Goal: Task Accomplishment & Management: Use online tool/utility

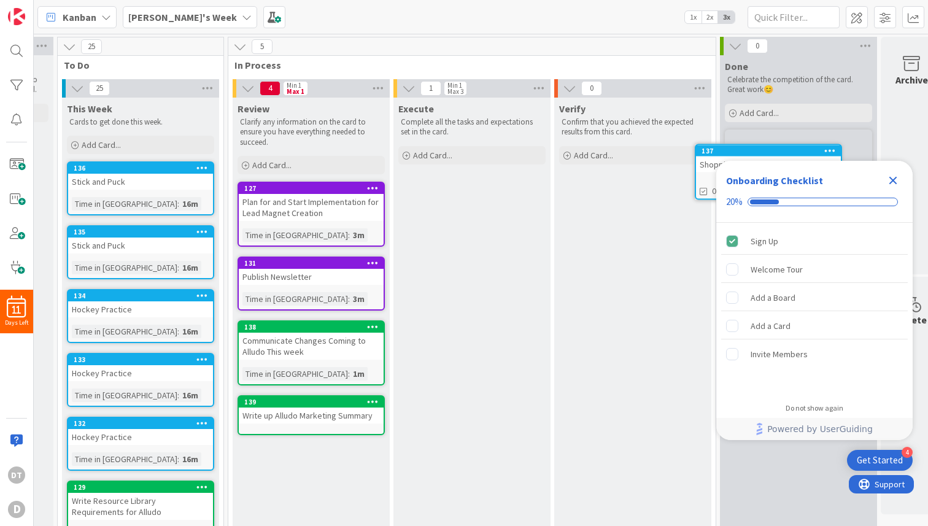
scroll to position [0, 160]
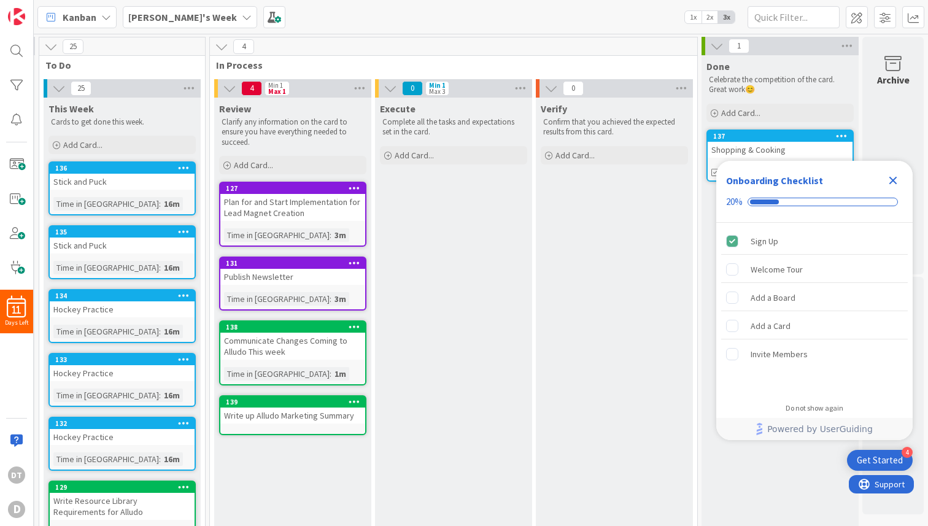
click at [896, 180] on icon "Close Checklist" at bounding box center [893, 180] width 15 height 15
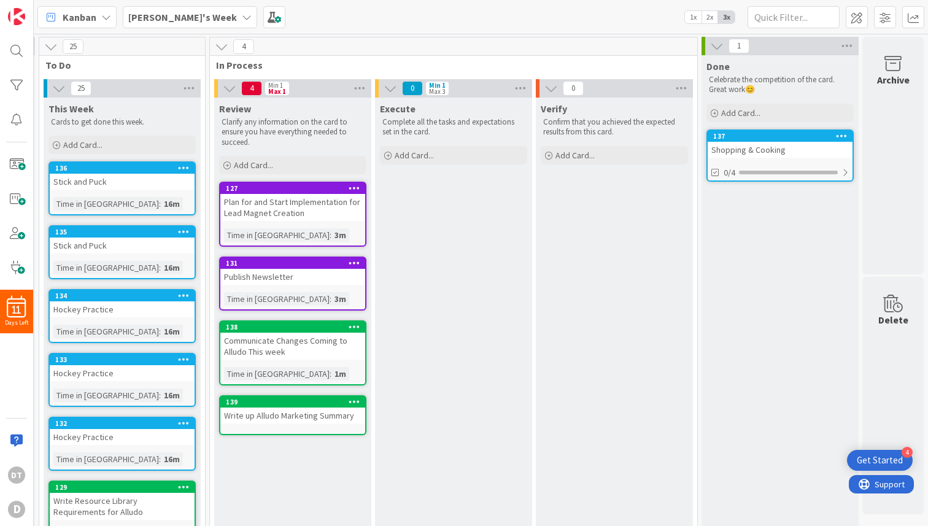
scroll to position [0, 0]
click at [897, 458] on div "Get Started" at bounding box center [880, 460] width 46 height 12
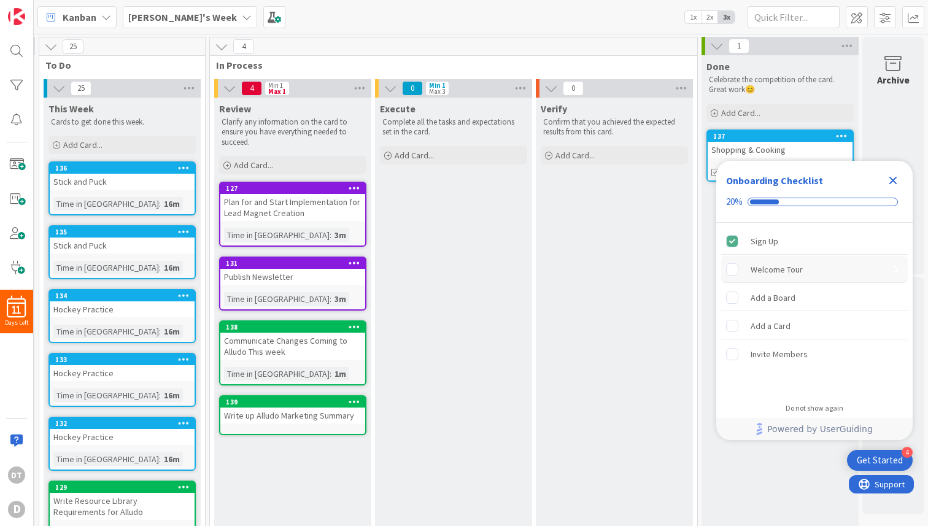
click at [787, 264] on div "Welcome Tour" at bounding box center [777, 269] width 52 height 15
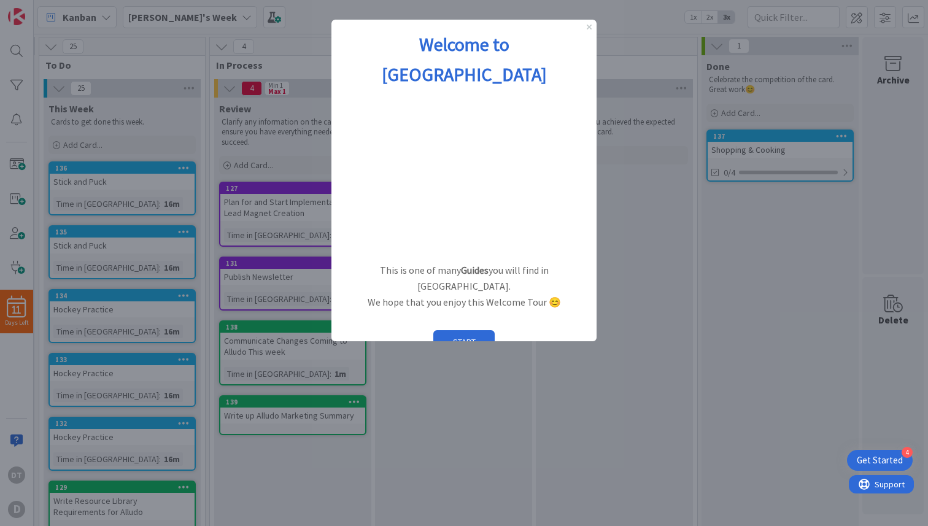
click at [585, 27] on div "Welcome to [GEOGRAPHIC_DATA]" at bounding box center [463, 59] width 265 height 79
click at [587, 26] on icon "Close Preview" at bounding box center [589, 27] width 5 height 5
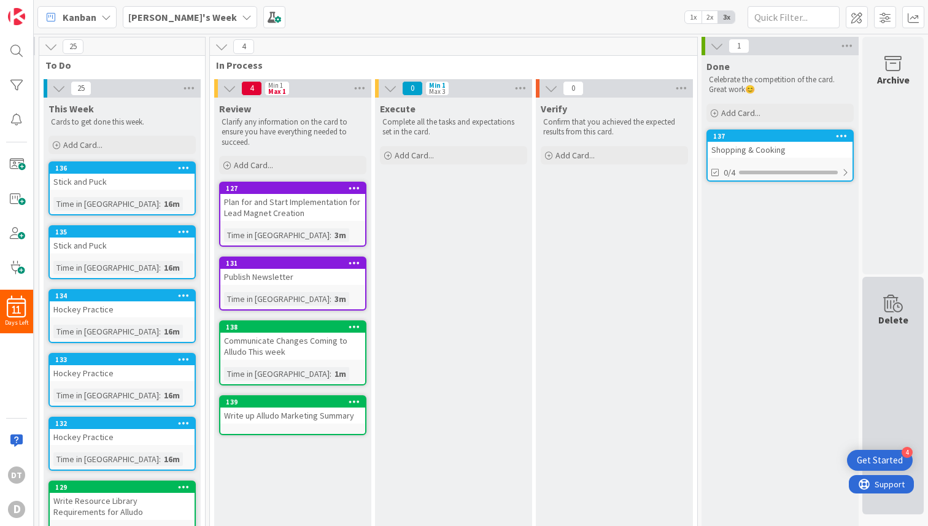
click at [883, 449] on div "Delete" at bounding box center [892, 396] width 61 height 238
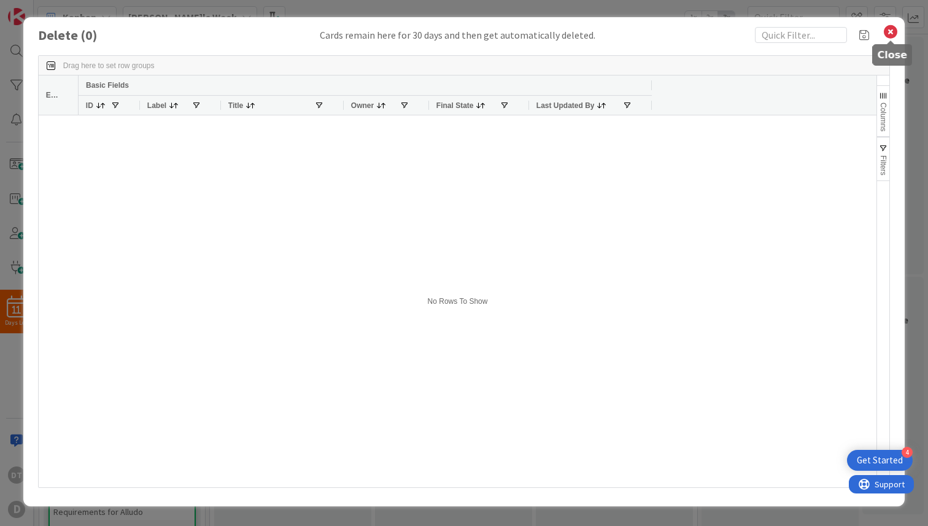
click at [890, 31] on icon at bounding box center [891, 31] width 16 height 17
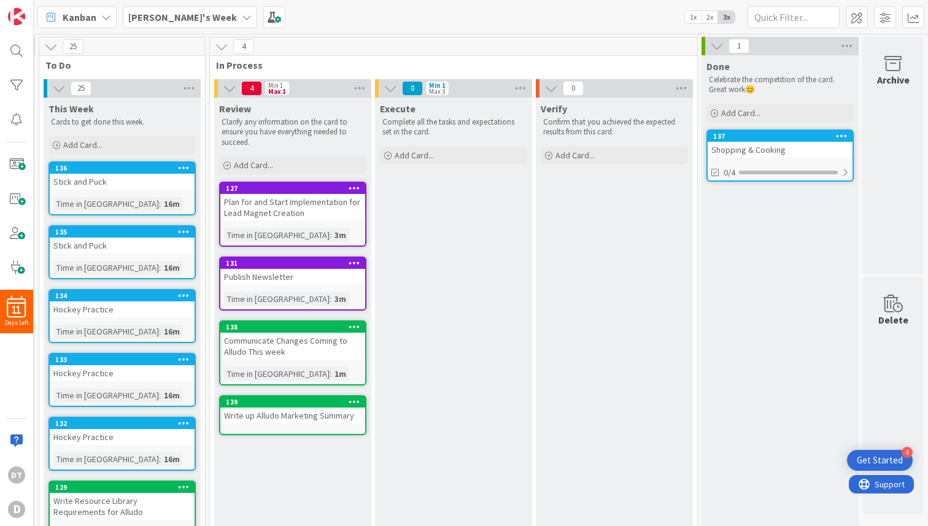
click at [888, 462] on div "Get Started" at bounding box center [880, 460] width 46 height 12
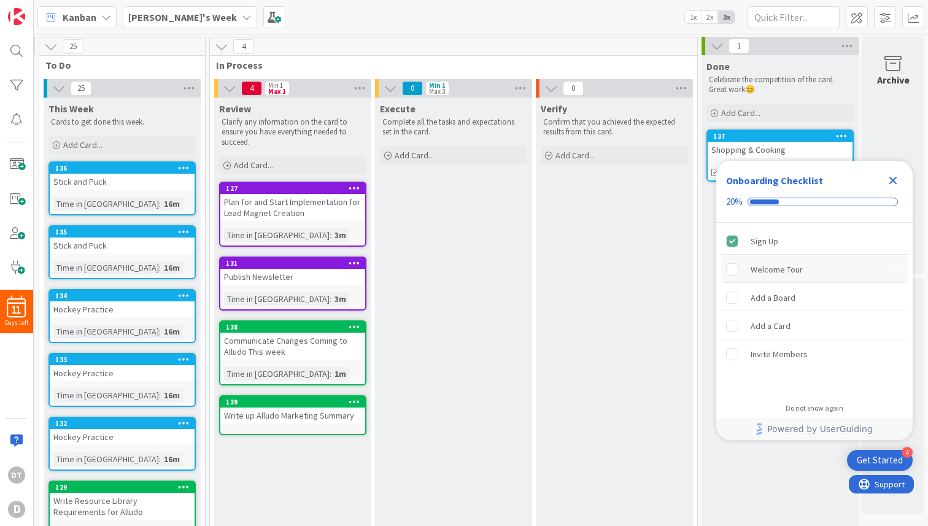
click at [728, 271] on rect "Welcome Tour is incomplete." at bounding box center [733, 269] width 12 height 12
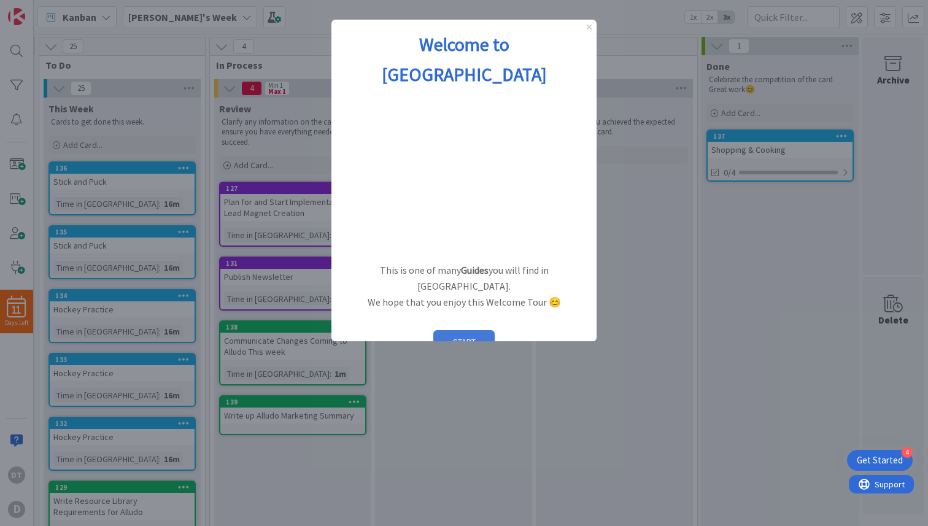
click at [460, 330] on button "START" at bounding box center [463, 341] width 61 height 23
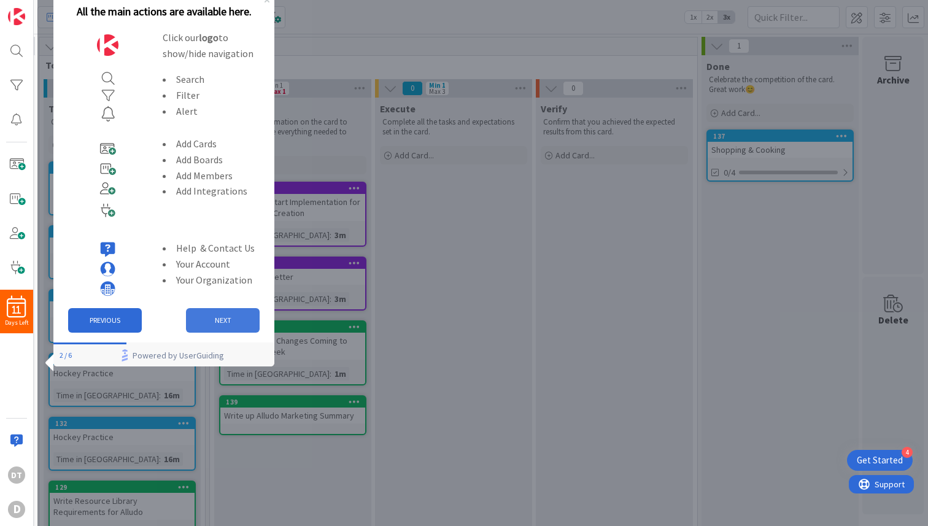
click at [233, 320] on button "NEXT" at bounding box center [223, 320] width 74 height 25
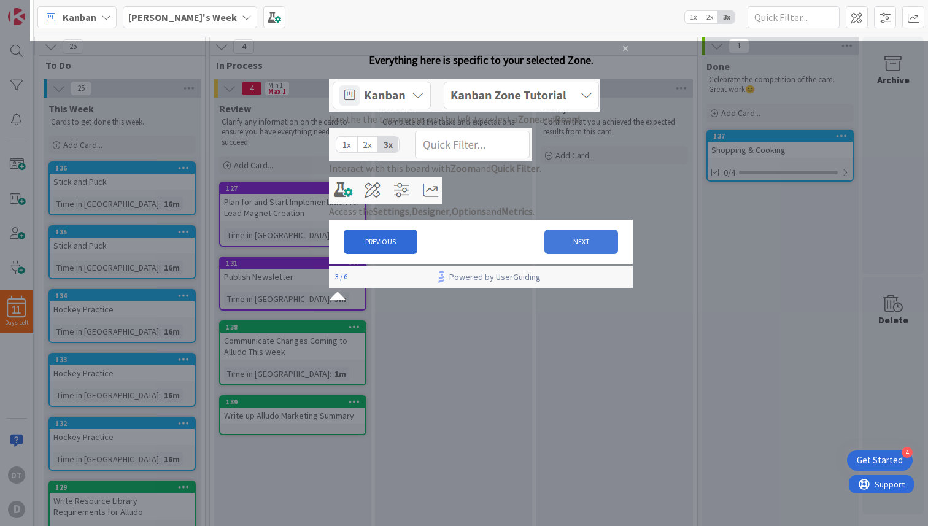
click at [582, 254] on button "NEXT" at bounding box center [581, 242] width 74 height 25
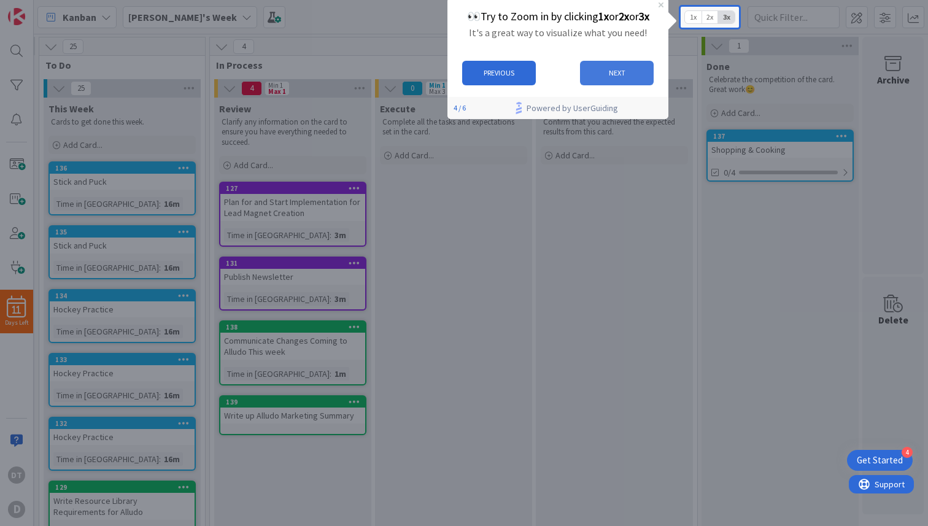
click at [627, 70] on button "NEXT" at bounding box center [617, 73] width 74 height 25
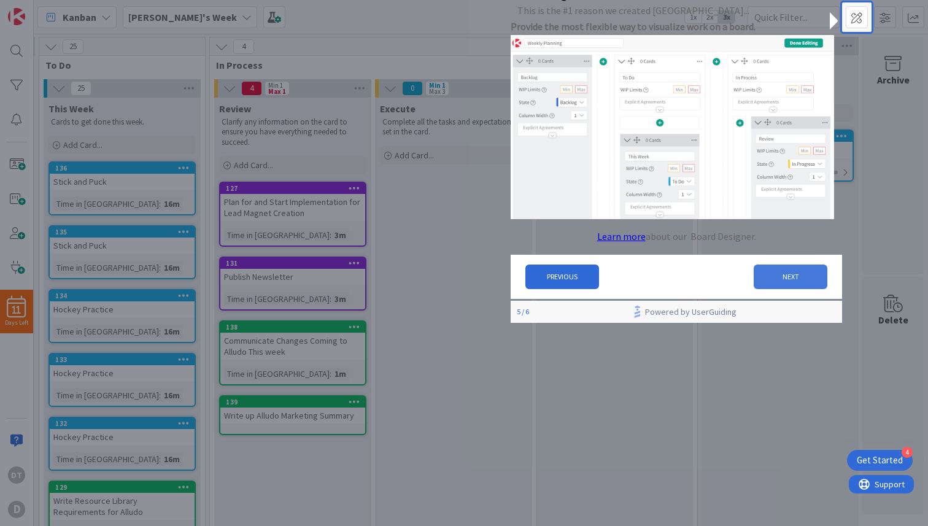
click at [789, 283] on button "NEXT" at bounding box center [791, 277] width 74 height 25
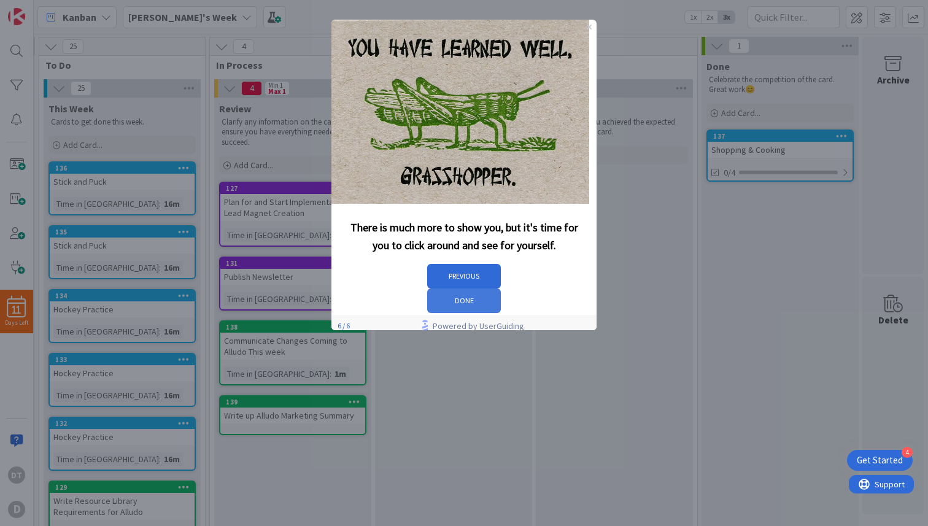
click at [501, 288] on button "DONE" at bounding box center [464, 300] width 74 height 25
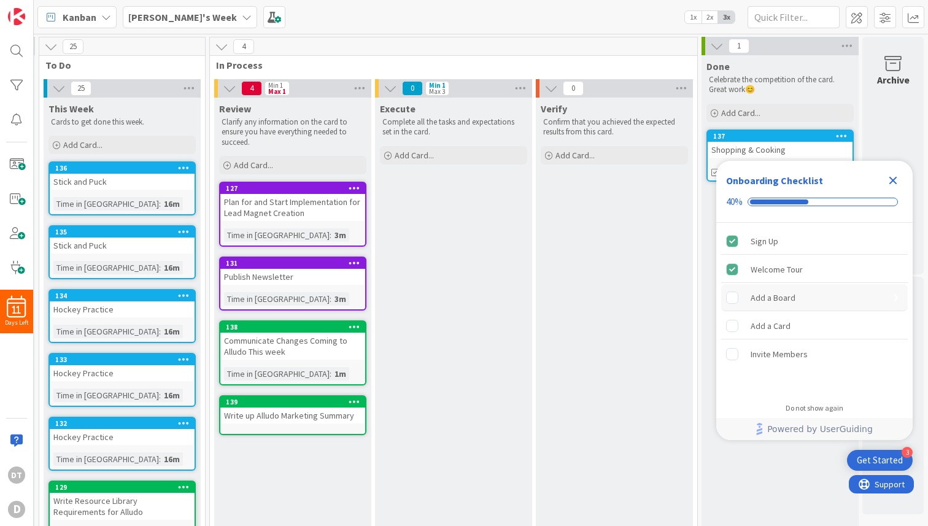
click at [780, 298] on div "Add a Board" at bounding box center [773, 297] width 45 height 15
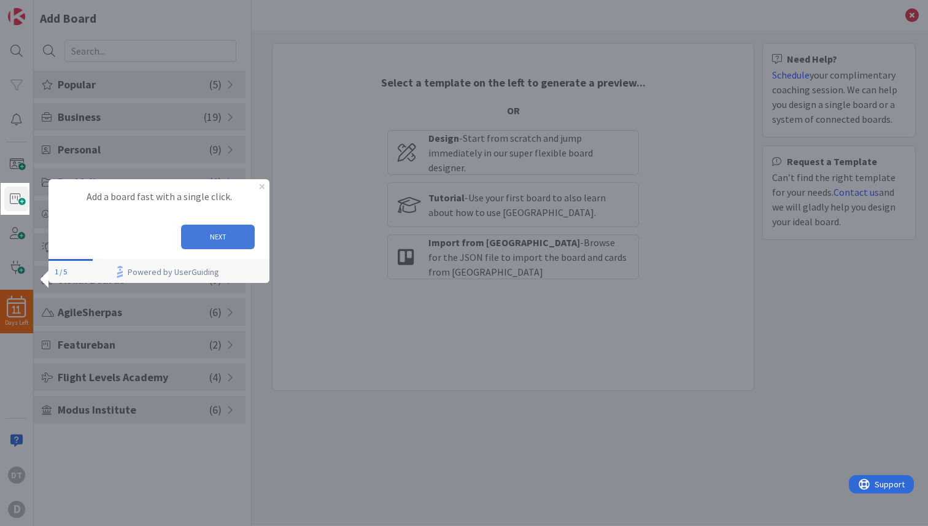
click at [221, 234] on button "NEXT" at bounding box center [218, 237] width 74 height 25
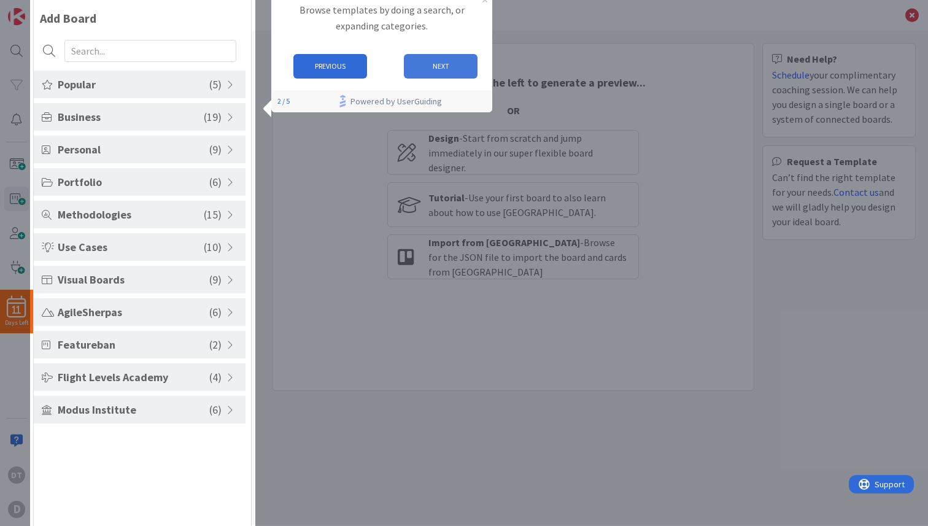
click at [456, 69] on button "NEXT" at bounding box center [441, 66] width 74 height 25
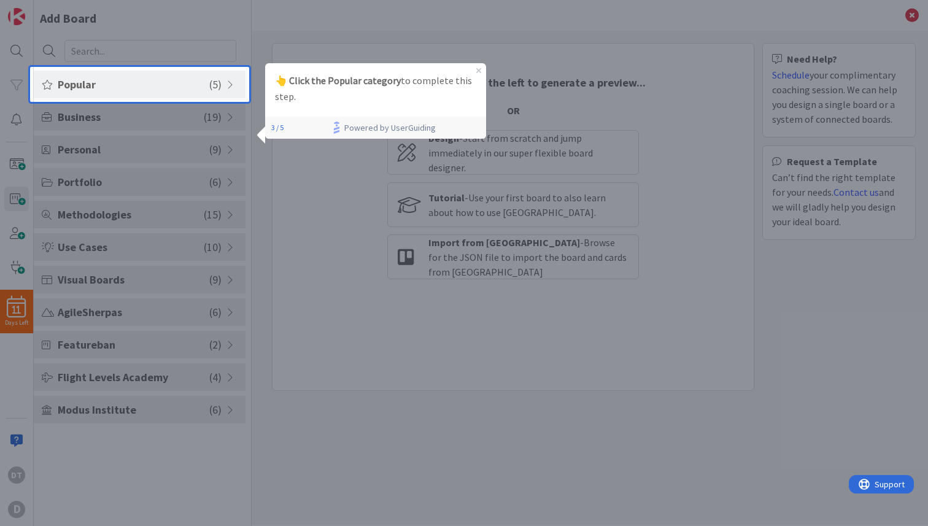
click at [168, 87] on span "Popular" at bounding box center [134, 84] width 152 height 17
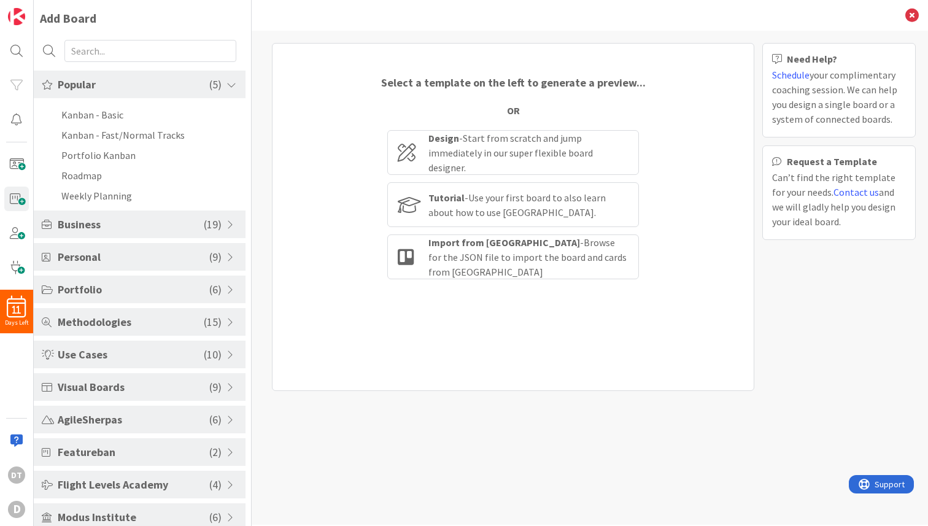
click at [168, 87] on body "11 Days Left DT D Add Board Popular ( 5 ) Kanban - Basic Kanban - Fast/Normal T…" at bounding box center [464, 263] width 928 height 526
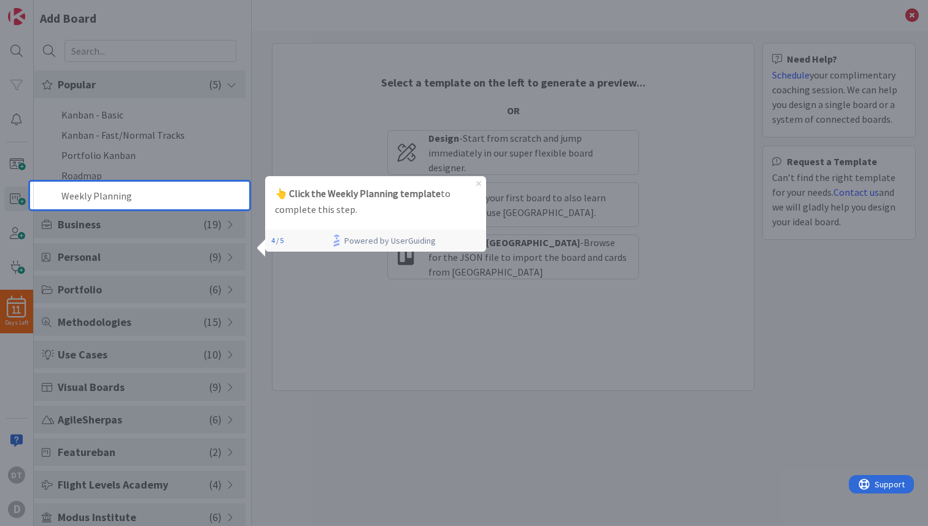
click at [476, 183] on icon "Close Preview" at bounding box center [478, 182] width 5 height 5
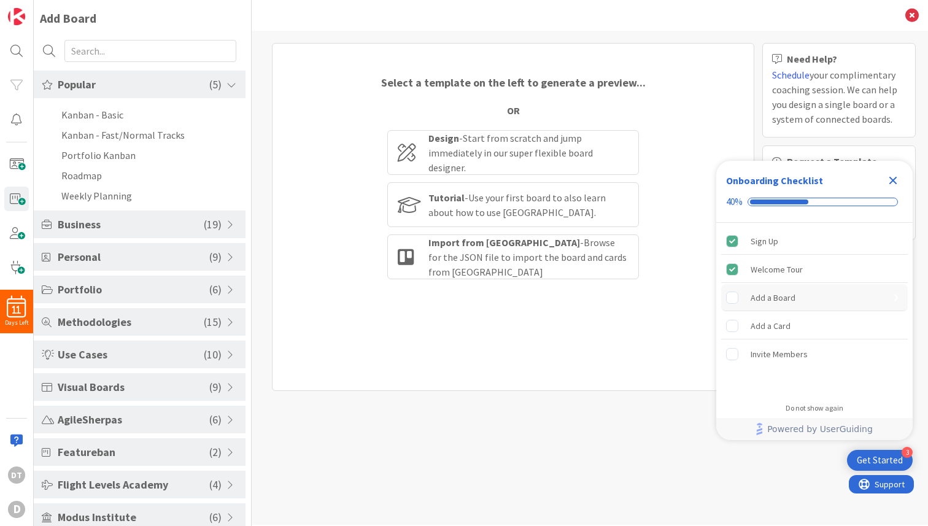
click at [769, 287] on div "Add a Board" at bounding box center [814, 297] width 187 height 27
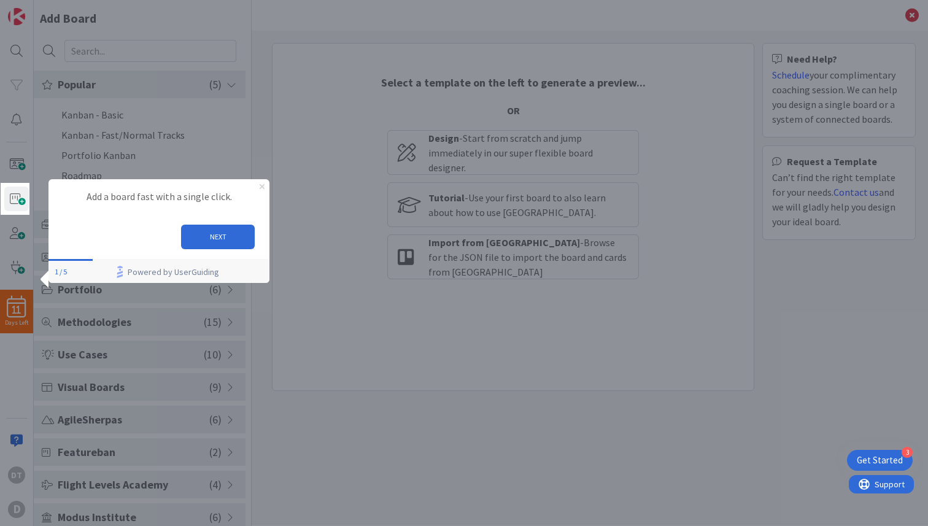
click at [262, 187] on icon "Close Preview" at bounding box center [262, 186] width 5 height 5
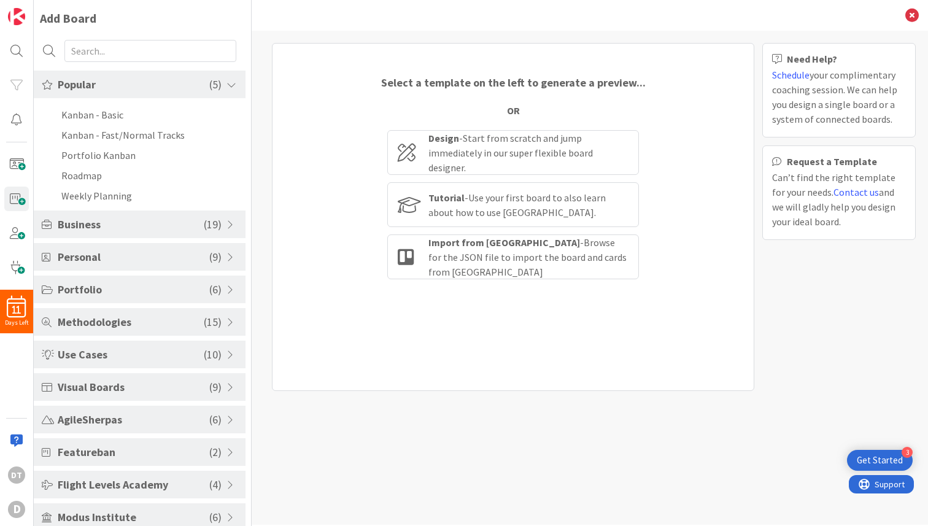
click at [872, 451] on div "3 Get Started" at bounding box center [880, 460] width 66 height 21
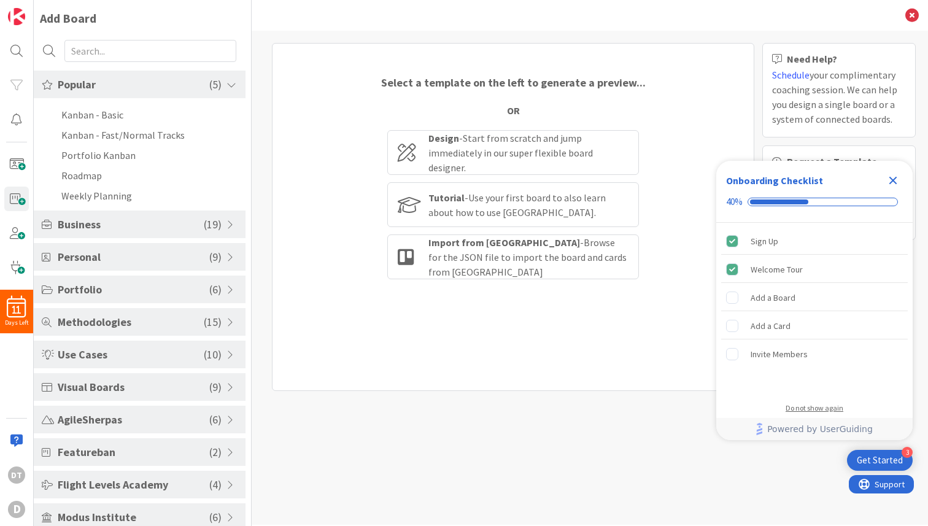
click at [818, 406] on div "Do not show again" at bounding box center [815, 408] width 58 height 10
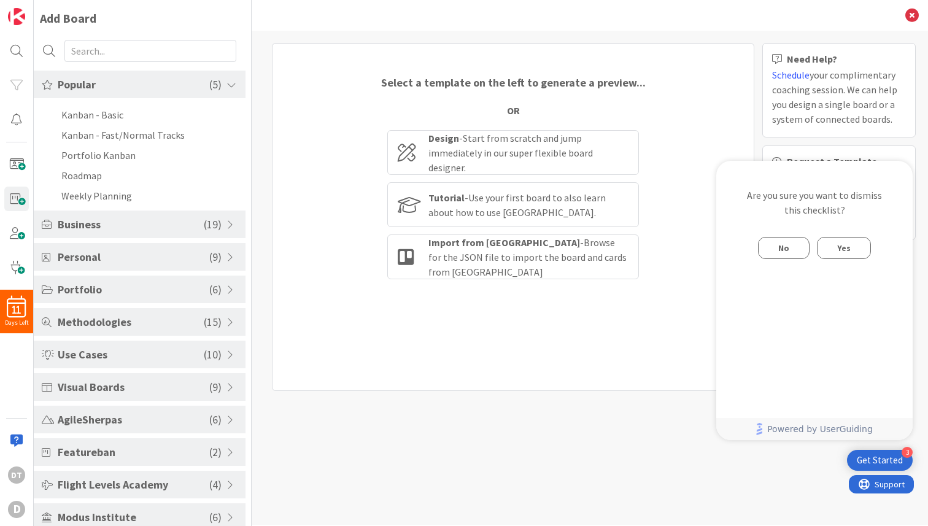
click at [852, 242] on button "Yes" at bounding box center [844, 248] width 54 height 22
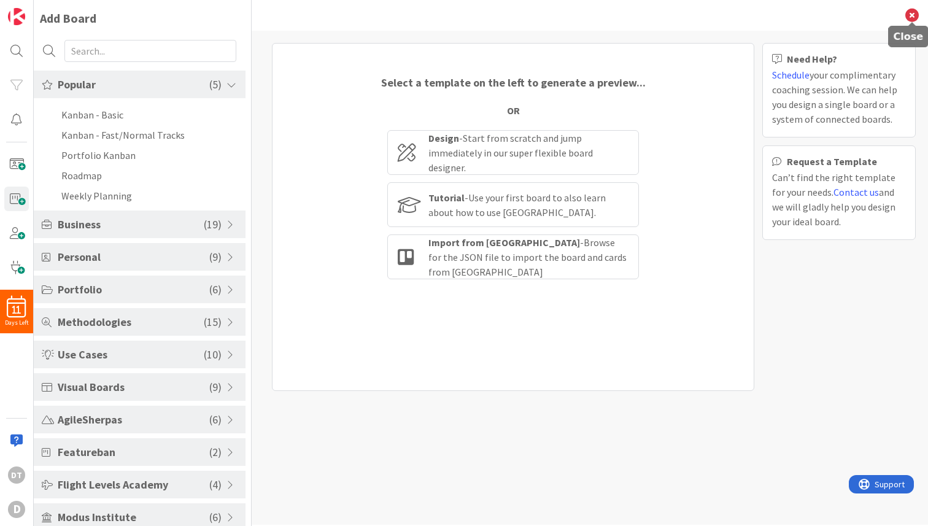
click at [909, 12] on icon at bounding box center [912, 16] width 14 height 14
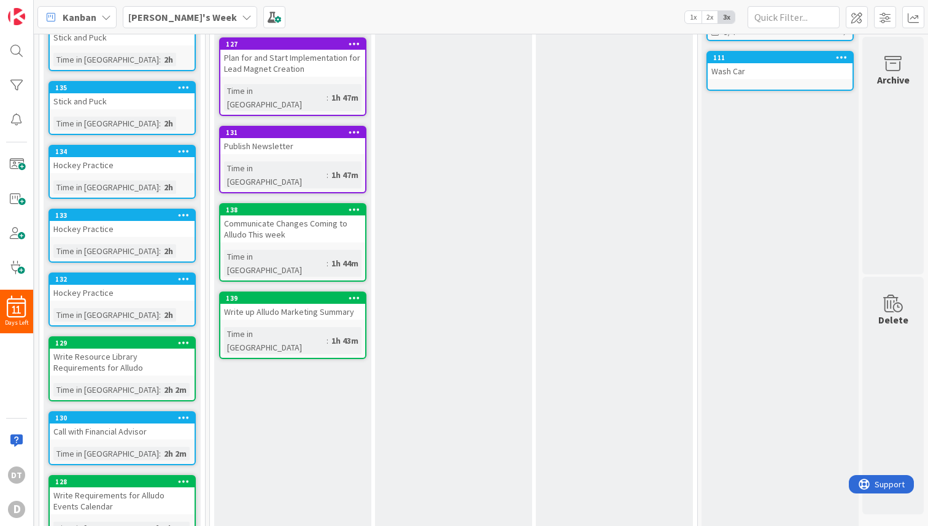
scroll to position [0, 160]
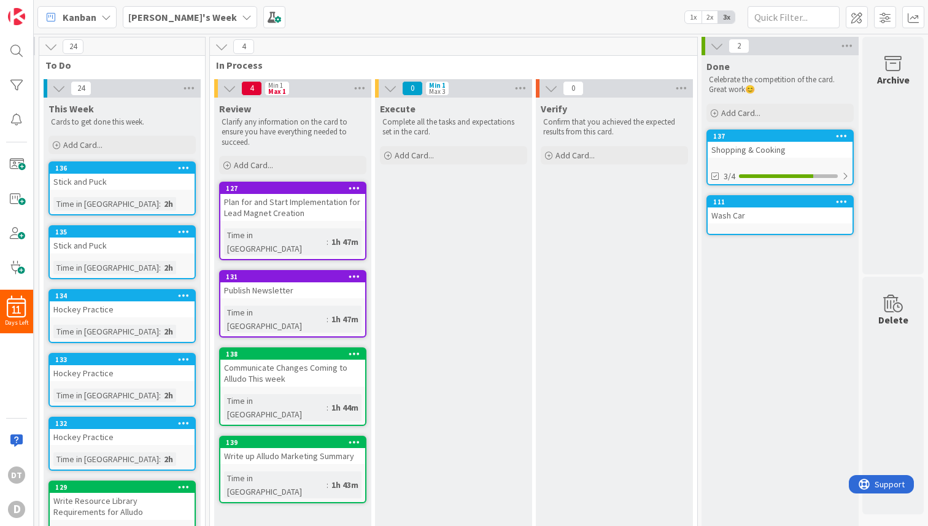
drag, startPoint x: 298, startPoint y: 313, endPoint x: 281, endPoint y: 254, distance: 61.2
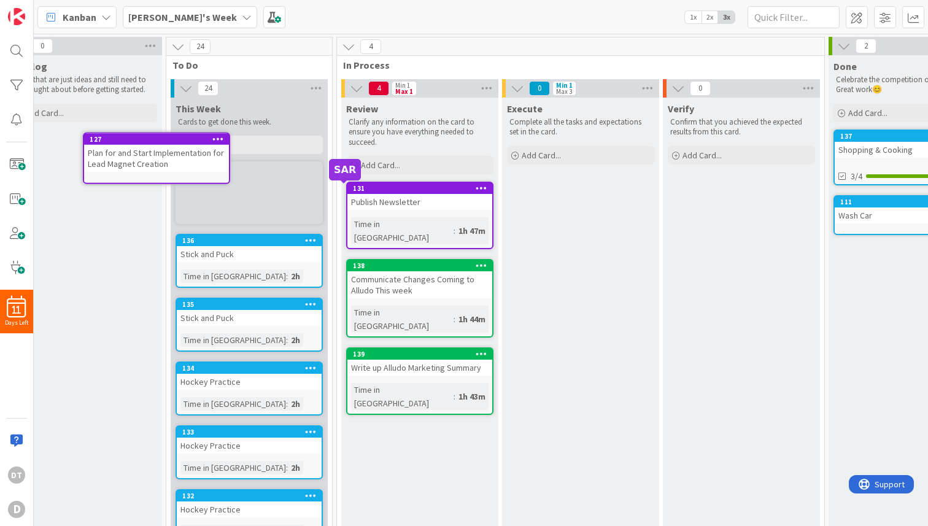
scroll to position [0, 0]
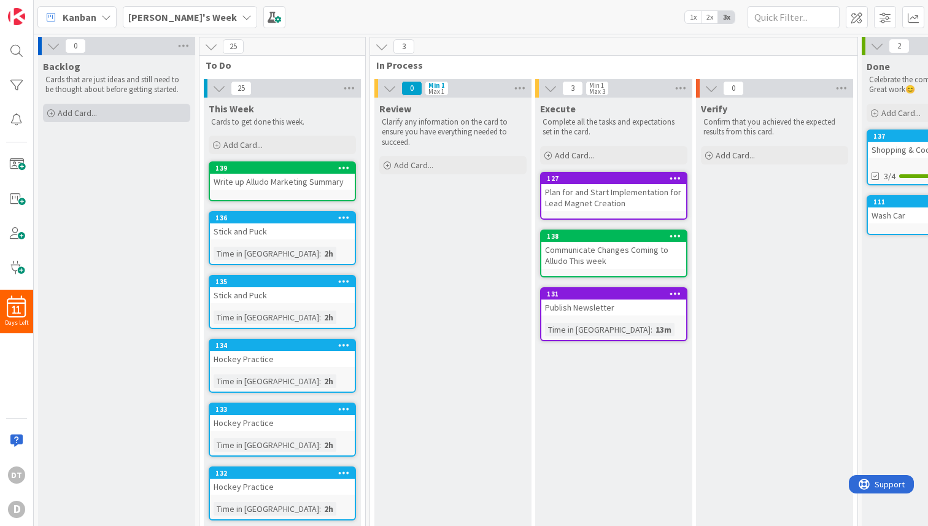
click at [79, 109] on span "Add Card..." at bounding box center [77, 112] width 39 height 11
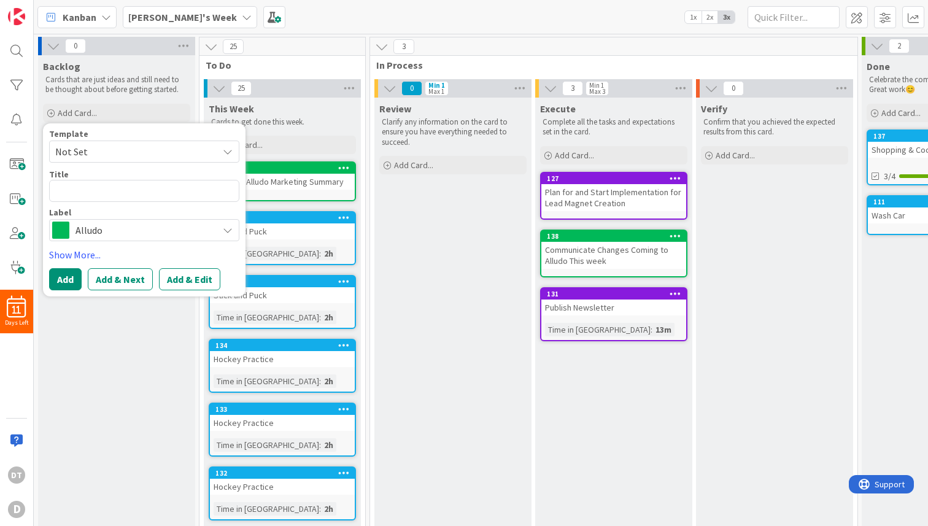
type textarea "x"
type textarea "U"
type textarea "x"
type textarea "UP"
type textarea "x"
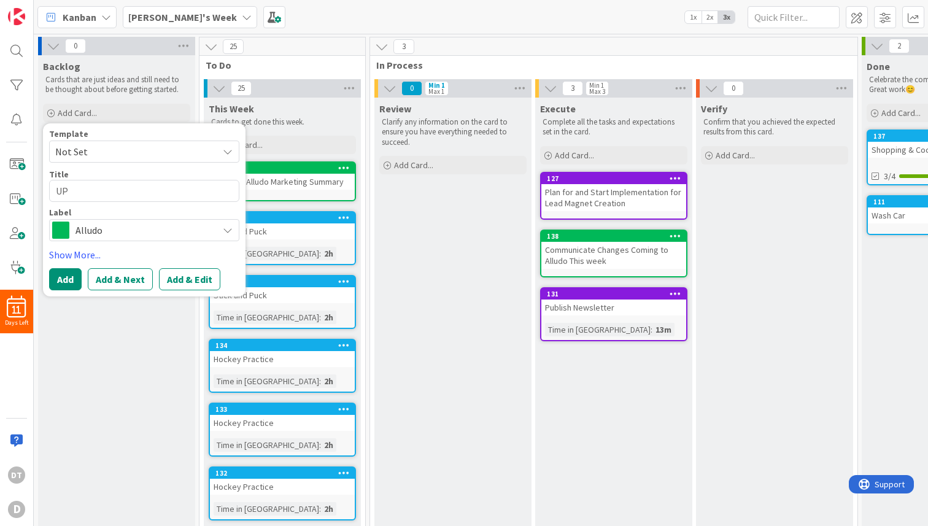
type textarea "UPd"
type textarea "x"
type textarea "UPda"
type textarea "x"
type textarea "UPdat"
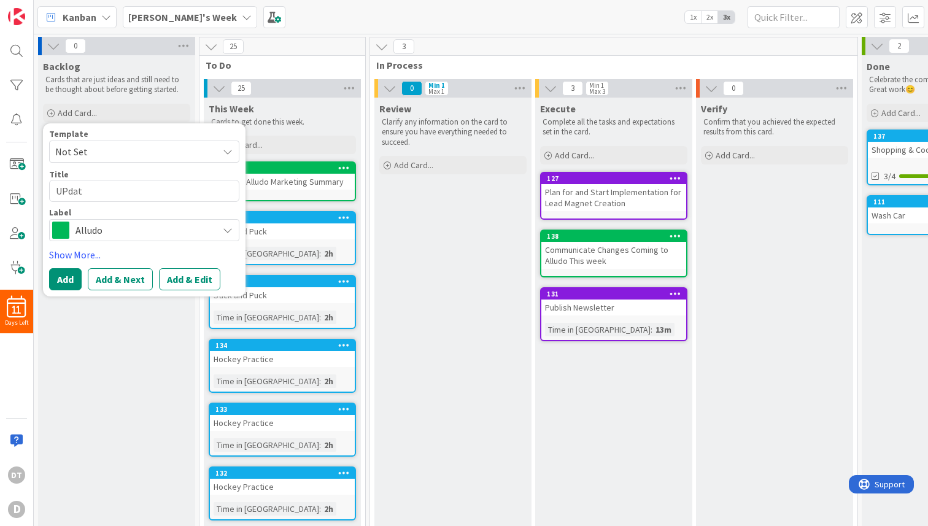
type textarea "x"
type textarea "UPdate"
type textarea "x"
type textarea "UPdat"
type textarea "x"
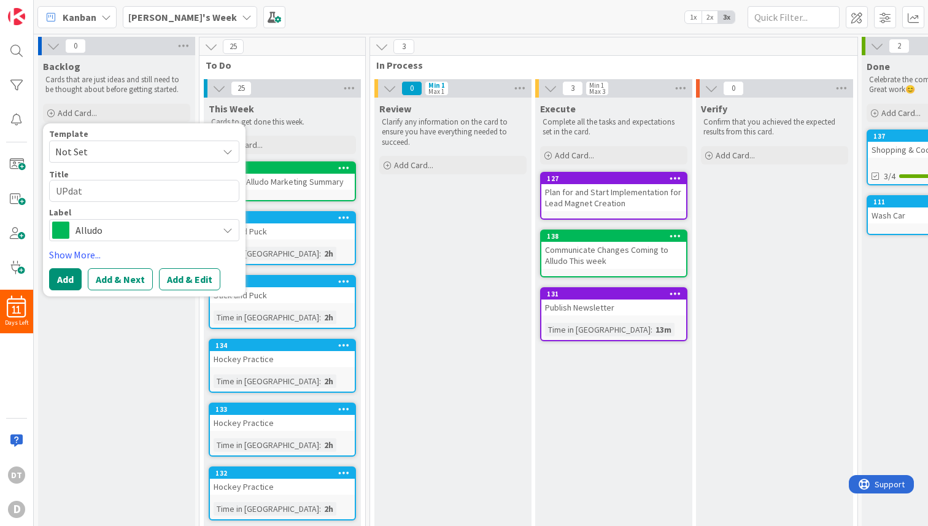
type textarea "UPda"
type textarea "x"
type textarea "UPd"
type textarea "x"
type textarea "UP"
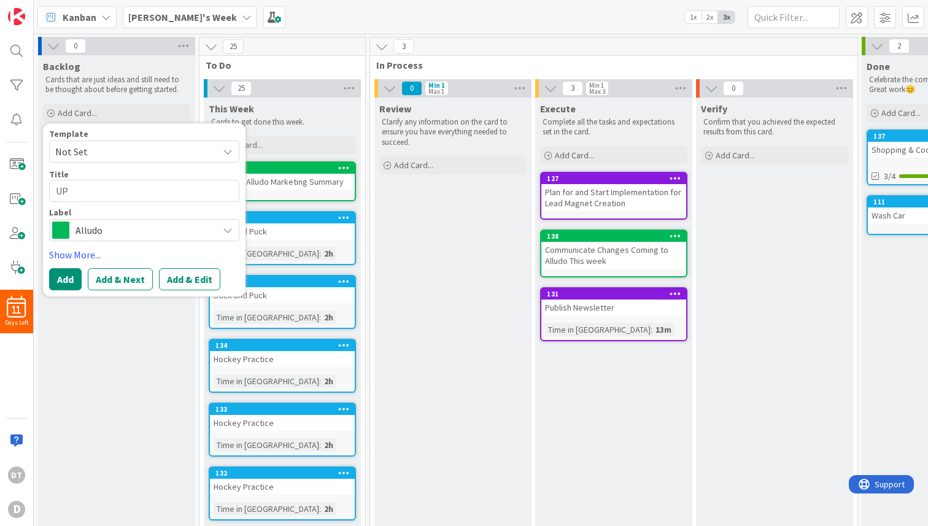
type textarea "x"
type textarea "U"
type textarea "x"
type textarea "C"
type textarea "x"
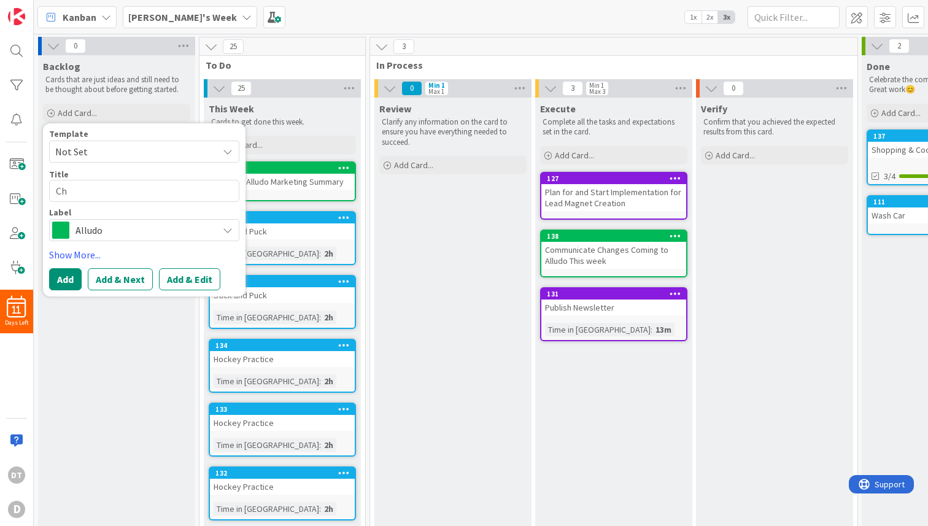
type textarea "Cha"
type textarea "x"
type textarea "Chang"
type textarea "x"
type textarea "Change"
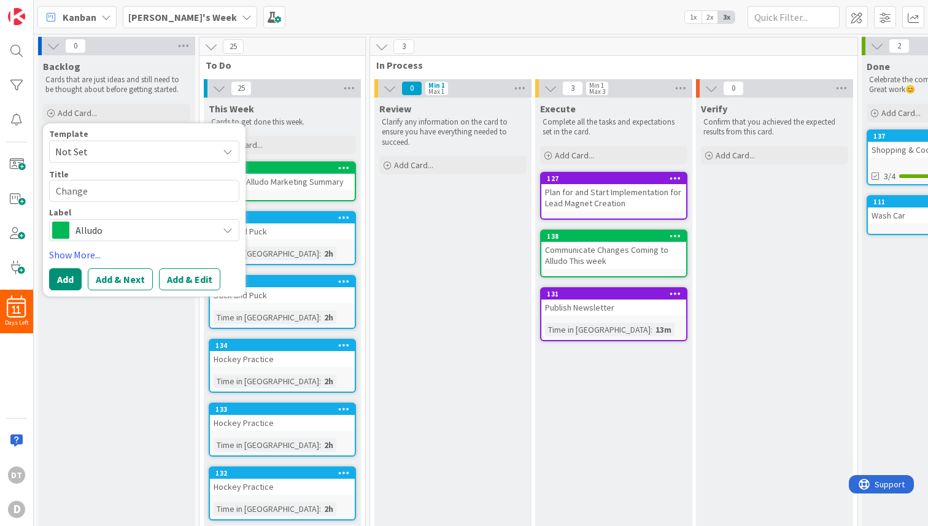
type textarea "x"
type textarea "Change"
type textarea "x"
type textarea "Change U"
type textarea "x"
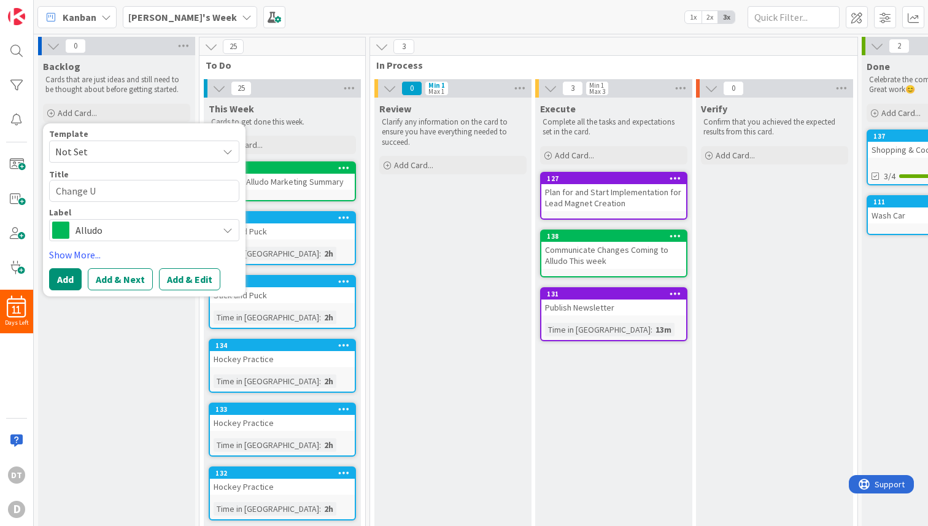
type textarea "Change Us"
type textarea "x"
type textarea "Change Use"
type textarea "x"
type textarea "Change User"
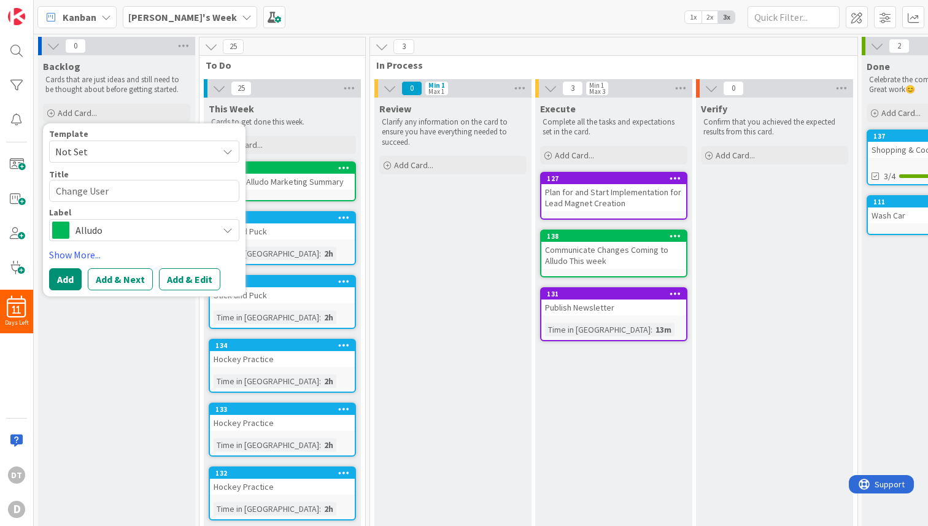
type textarea "x"
type textarea "Change User"
type textarea "x"
type textarea "Change User S"
type textarea "x"
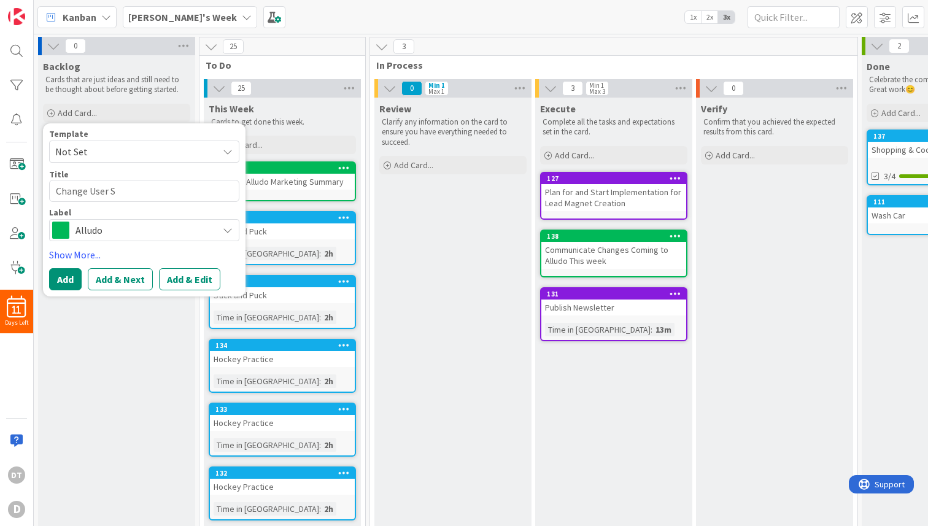
type textarea "Change User St"
type textarea "x"
type textarea "Change User Sto"
type textarea "x"
type textarea "Change User Stor"
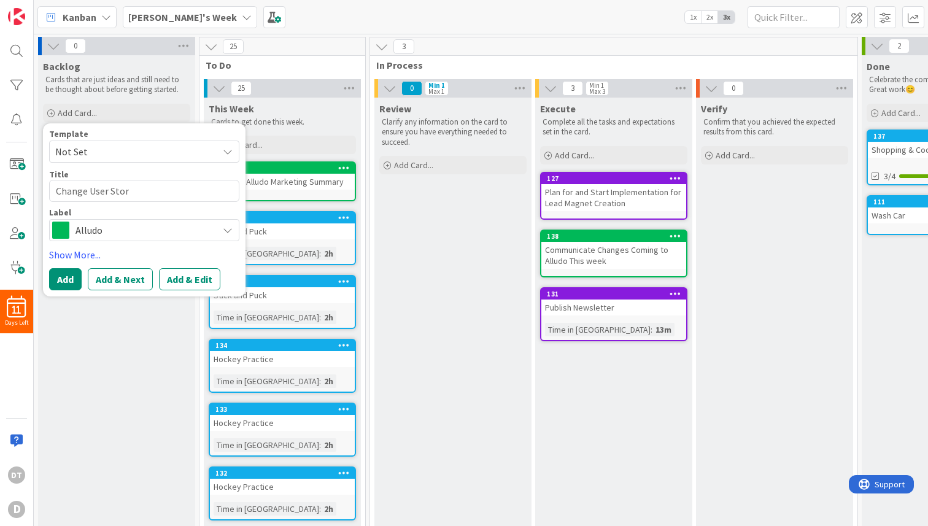
type textarea "x"
type textarea "Change User Story"
type textarea "x"
type textarea "Change User Stor"
type textarea "x"
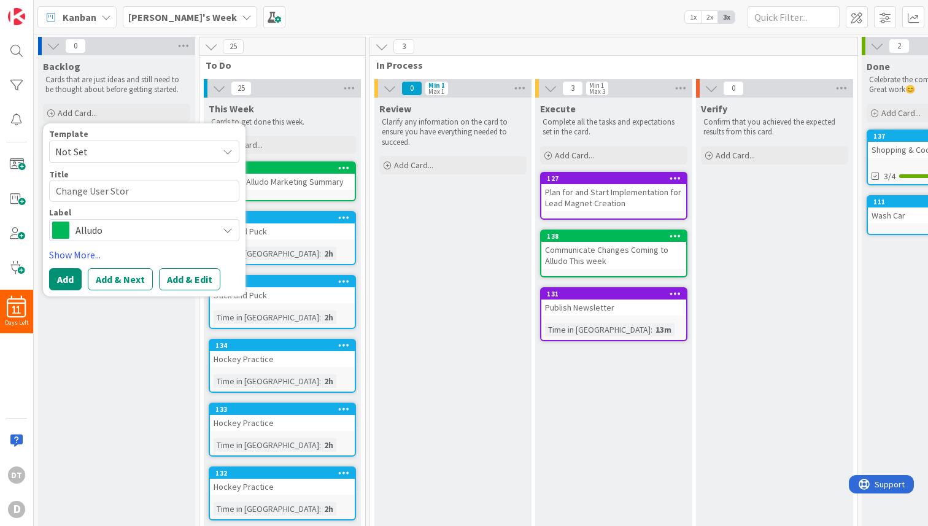
type textarea "Change User Sto"
type textarea "x"
type textarea "Change User St"
type textarea "x"
type textarea "Change User S"
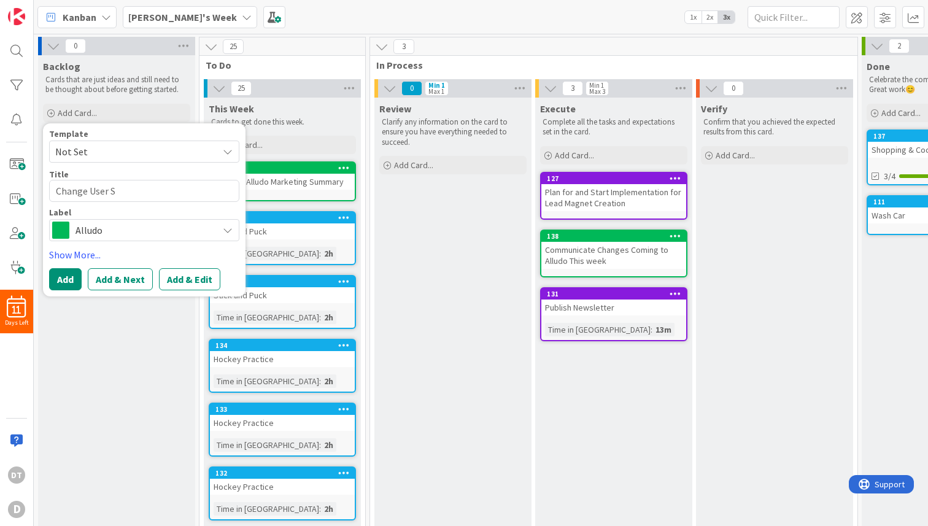
type textarea "x"
type textarea "Change User"
type textarea "x"
type textarea "Change User"
type textarea "x"
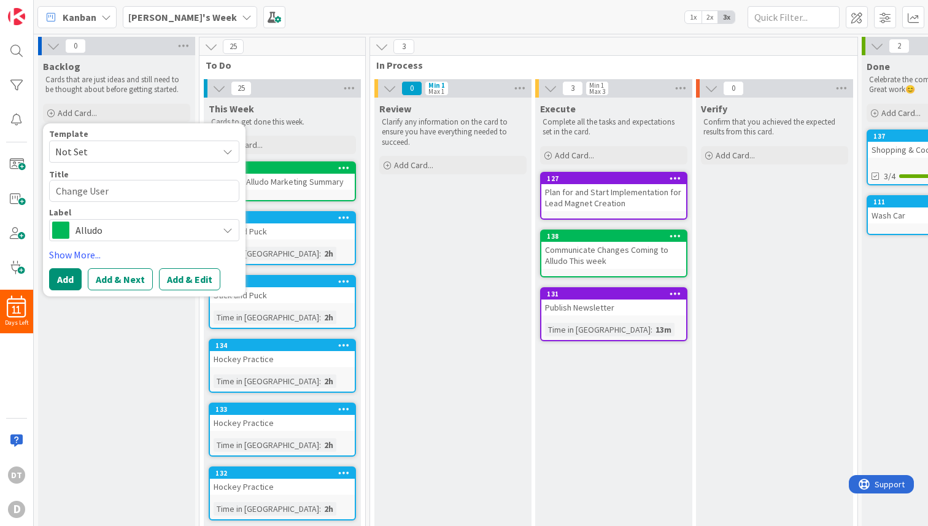
type textarea "Change Use"
type textarea "x"
type textarea "Change Us"
type textarea "x"
type textarea "Change"
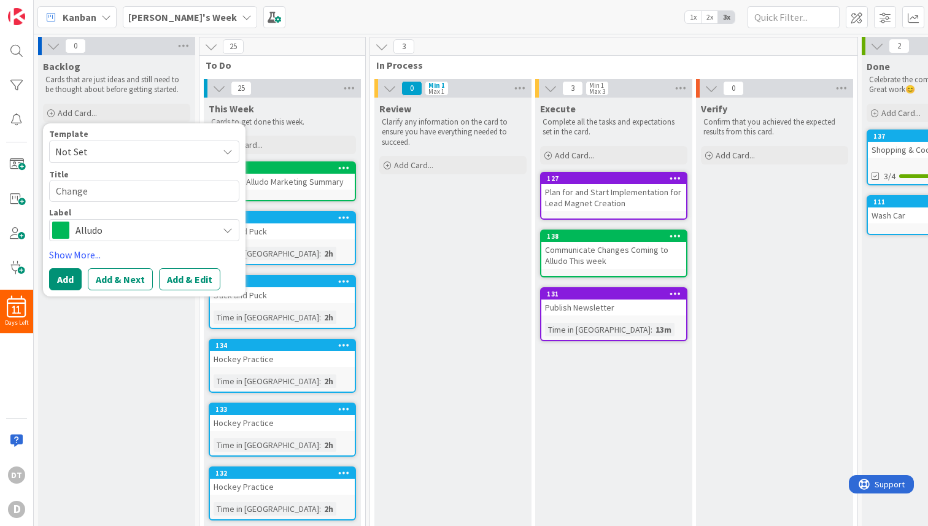
type textarea "x"
type textarea "Change T"
type textarea "x"
type textarea "Change Tr"
type textarea "x"
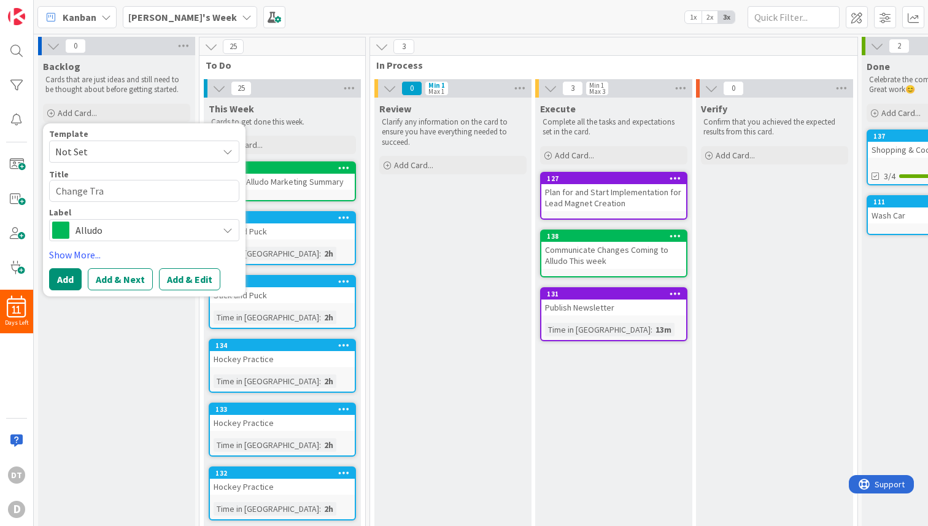
type textarea "Change Trai"
type textarea "x"
type textarea "Change Train"
type textarea "x"
type textarea "Change Traini"
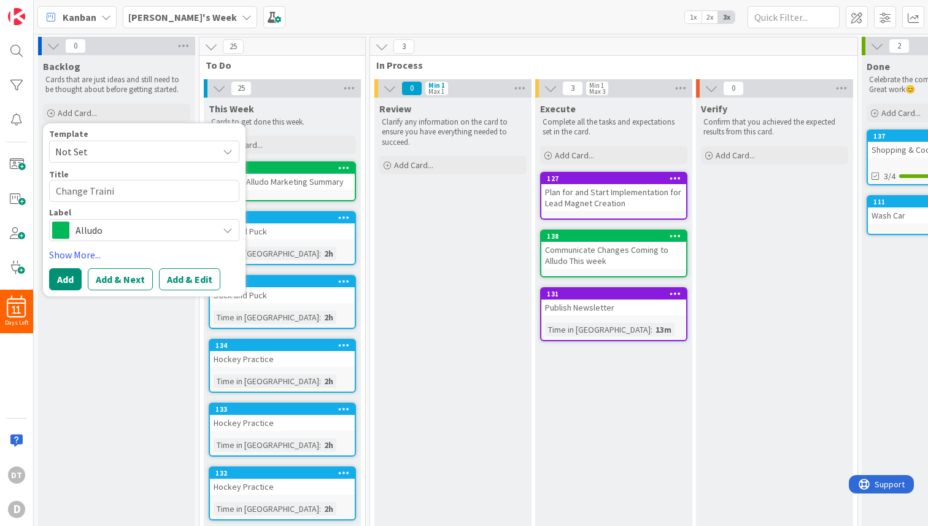
type textarea "x"
type textarea "Change Trainin"
type textarea "x"
type textarea "Change Training"
type textarea "x"
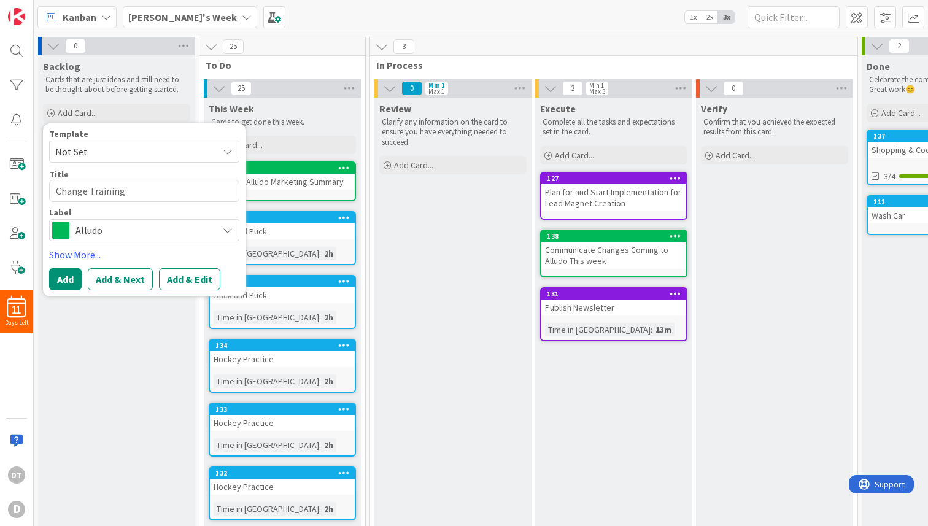
type textarea "Change Training"
type textarea "x"
type textarea "Change Training o"
type textarea "x"
type textarea "Change Training on"
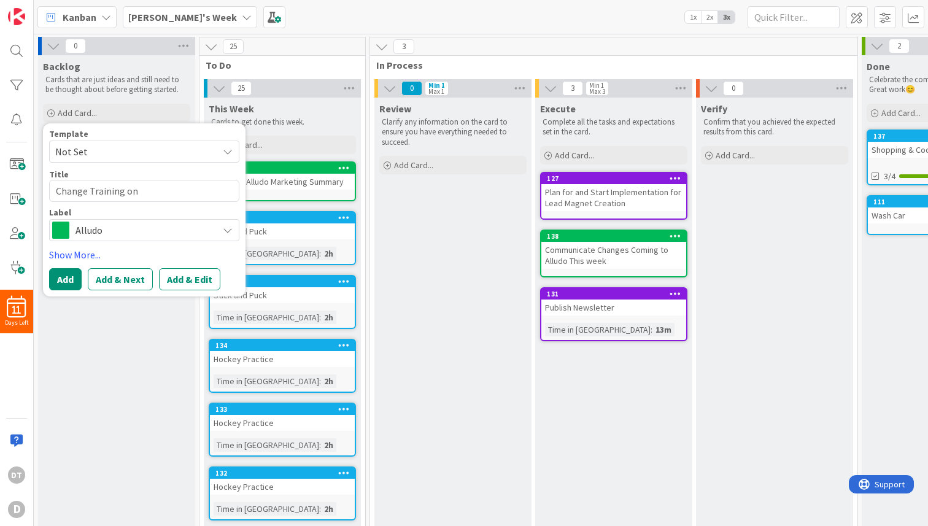
type textarea "x"
type textarea "Change Training on"
type textarea "x"
type textarea "Change Training on M"
type textarea "x"
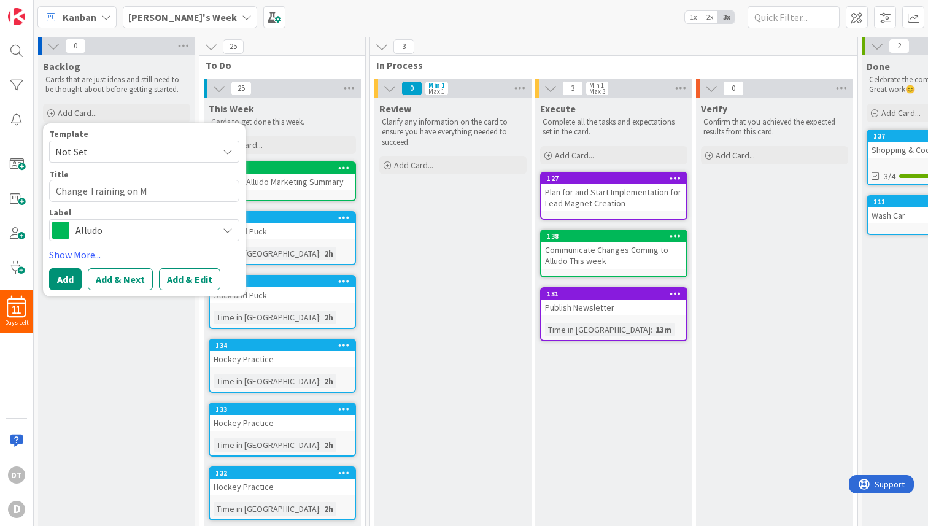
type textarea "Change Training on Me"
type textarea "x"
type textarea "Change Training on Mes"
type textarea "x"
type textarea "Change Training on Mess"
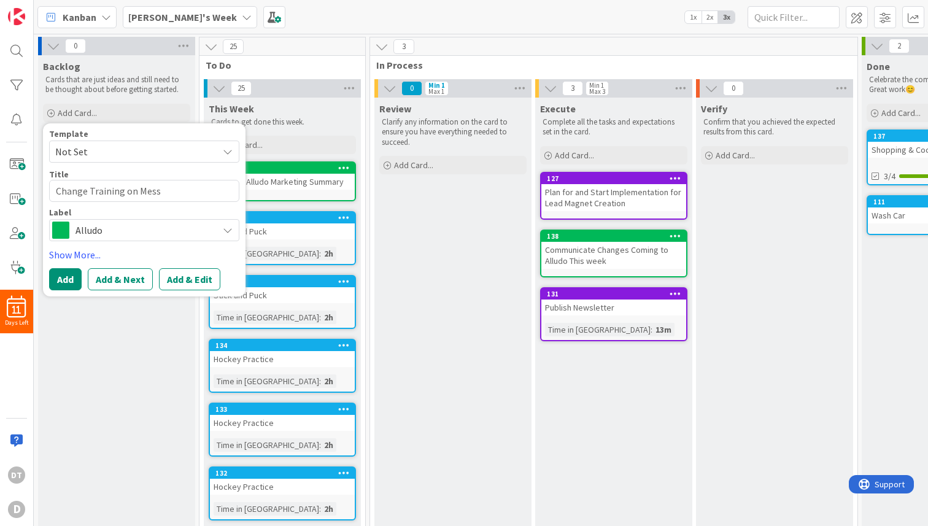
type textarea "x"
type textarea "Change Training on Messa"
type textarea "x"
type textarea "Change Training on Messag"
type textarea "x"
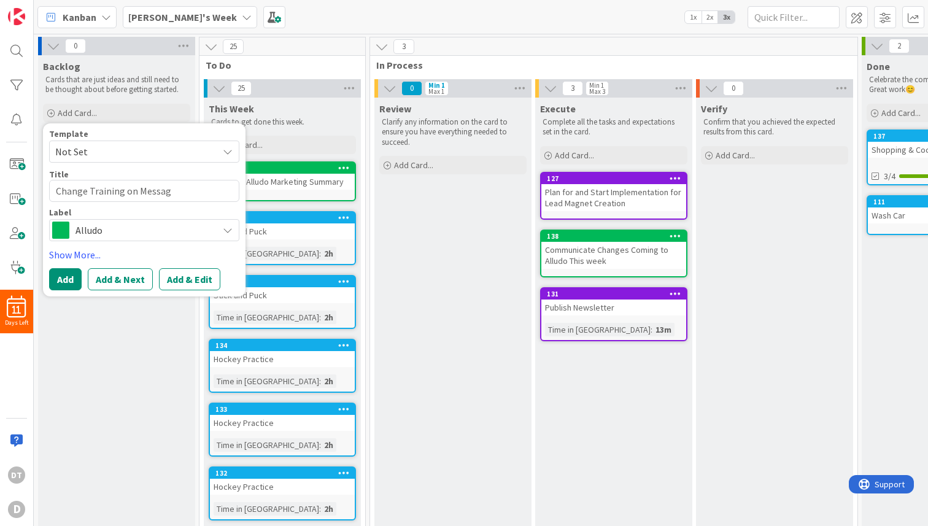
type textarea "Change Training on Message"
type textarea "x"
type textarea "Change Training on Message"
type textarea "x"
type textarea "Change Training on Message B"
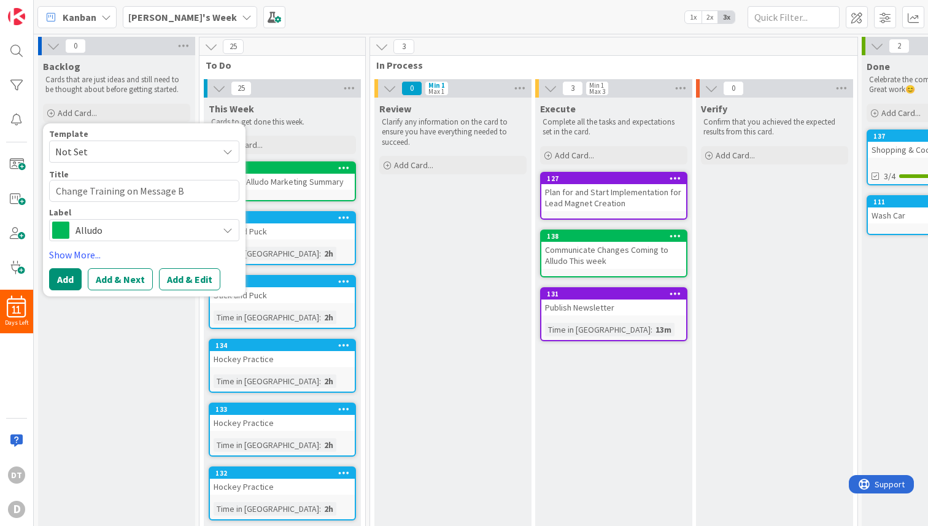
type textarea "x"
type textarea "Change Training on Message Bo"
type textarea "x"
type textarea "Change Training on Message Boa"
type textarea "x"
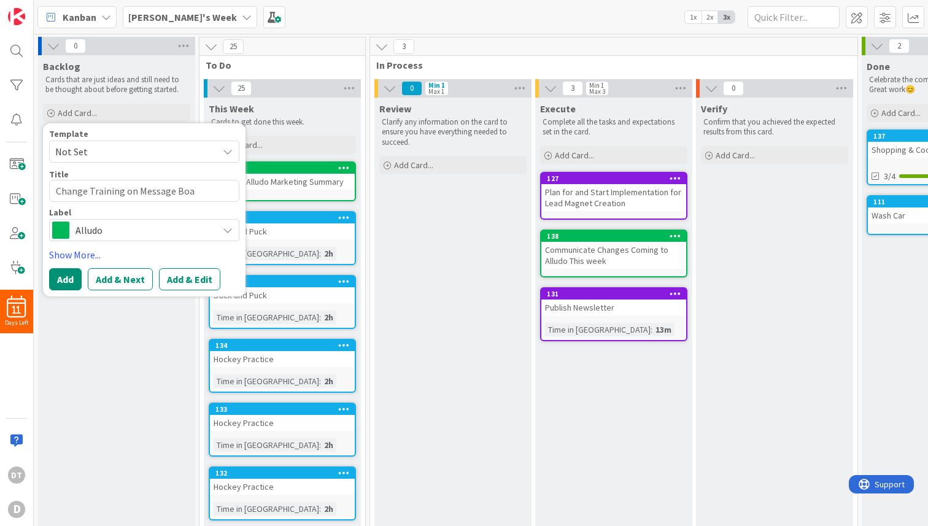
type textarea "Change Training on Message Boar"
type textarea "x"
type textarea "Change Training on Message Board"
type textarea "x"
type textarea "Change Training on Message Boards"
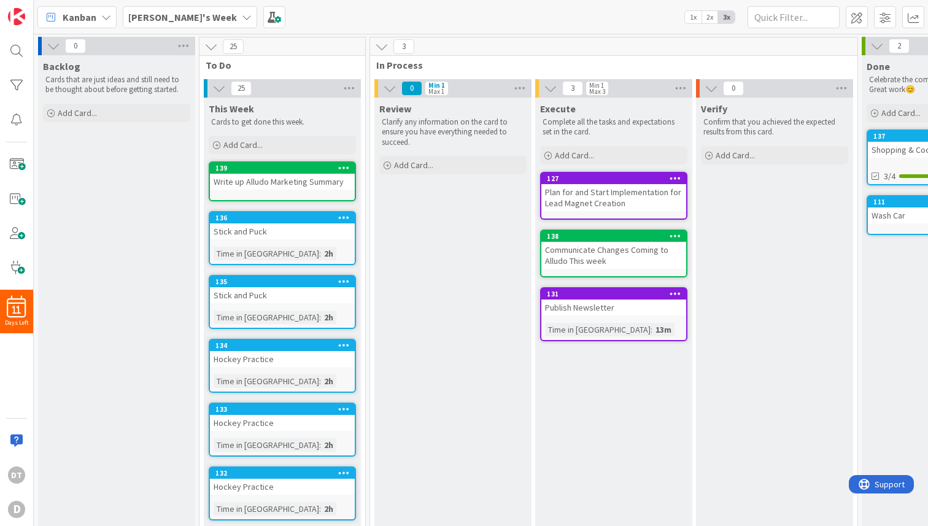
type textarea "x"
